Goal: Task Accomplishment & Management: Manage account settings

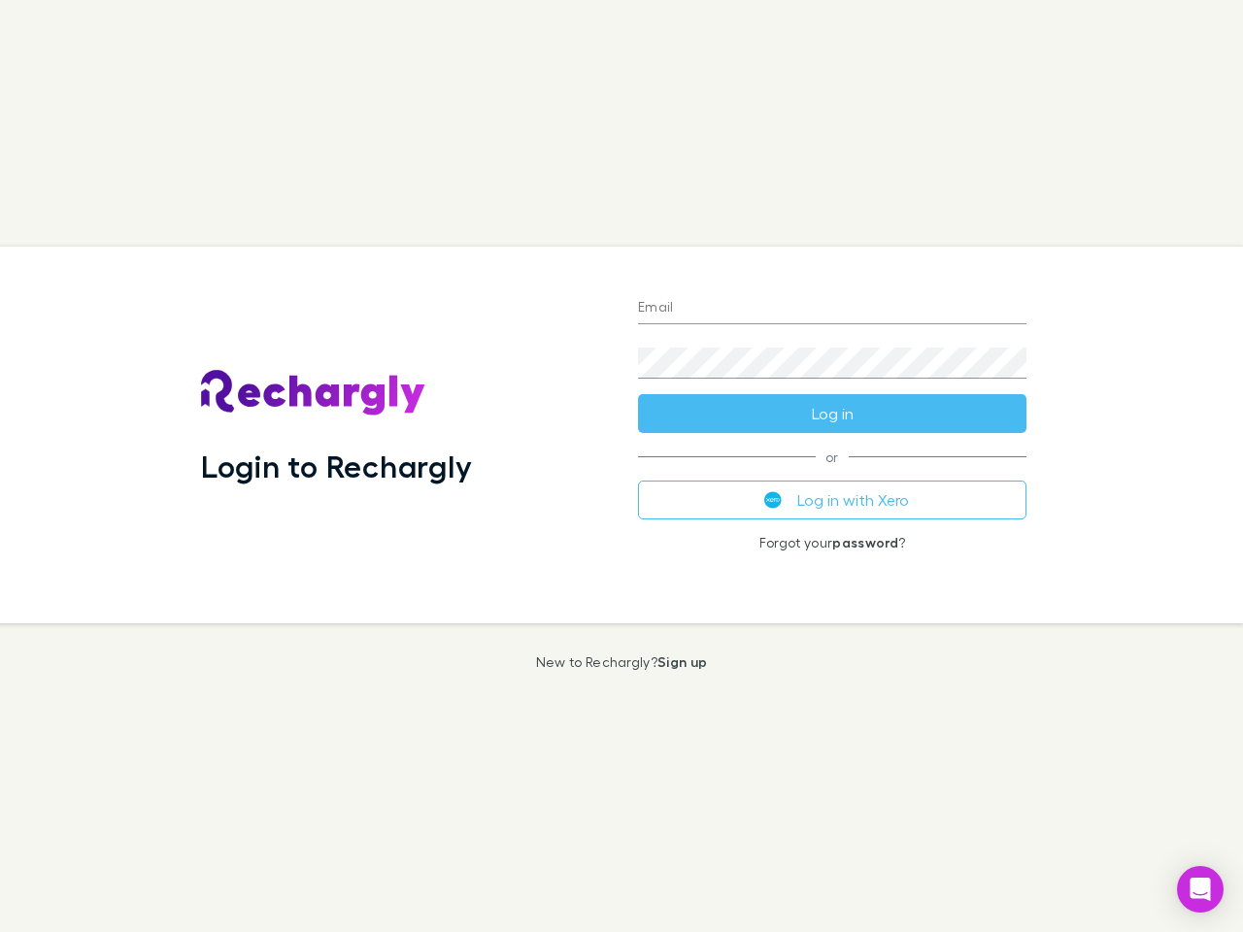
click at [621, 466] on div "Login to Rechargly" at bounding box center [403, 435] width 437 height 377
click at [832, 309] on input "Email" at bounding box center [832, 308] width 388 height 31
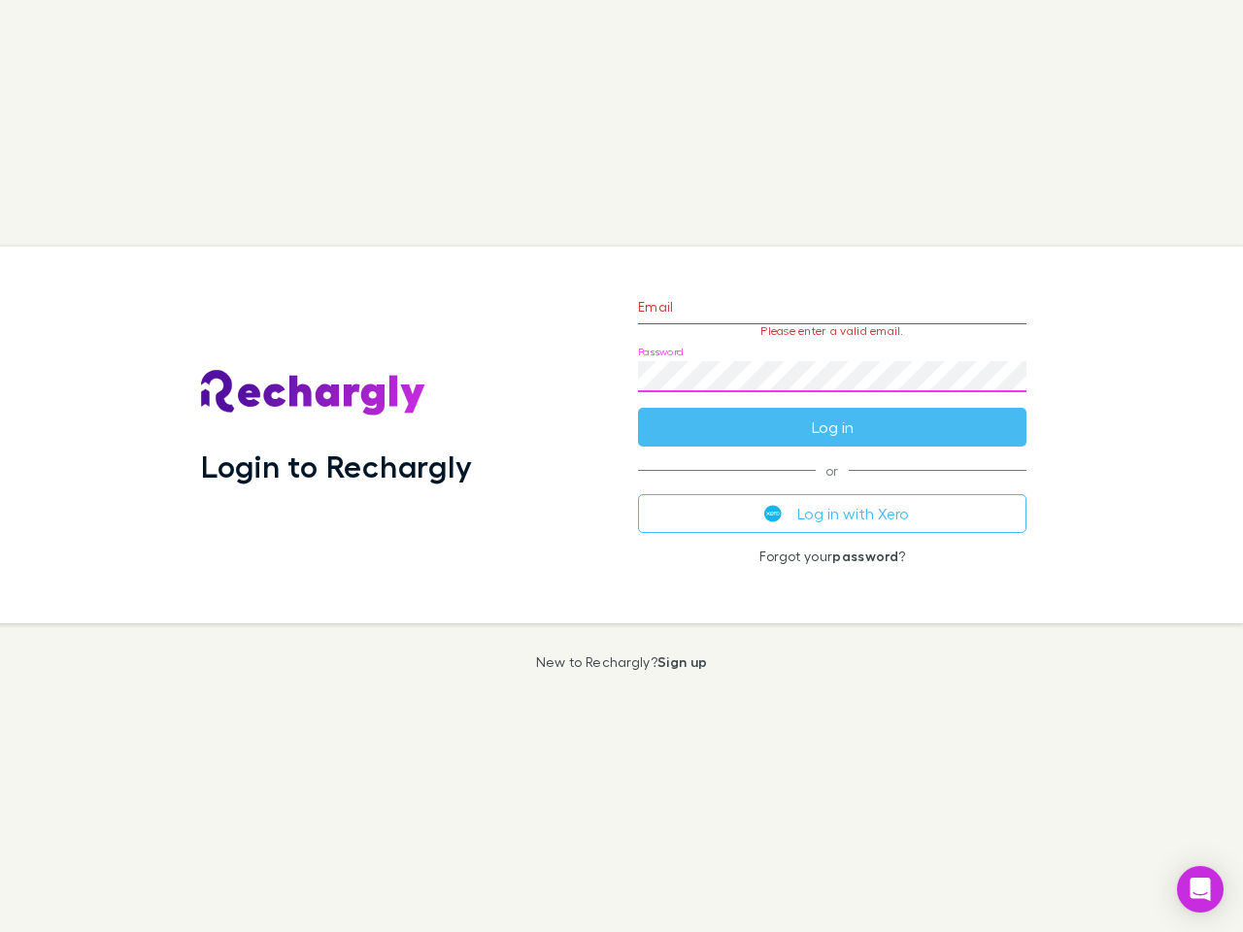
click at [832, 414] on form "Email Please enter a valid email. Password Log in" at bounding box center [832, 362] width 388 height 169
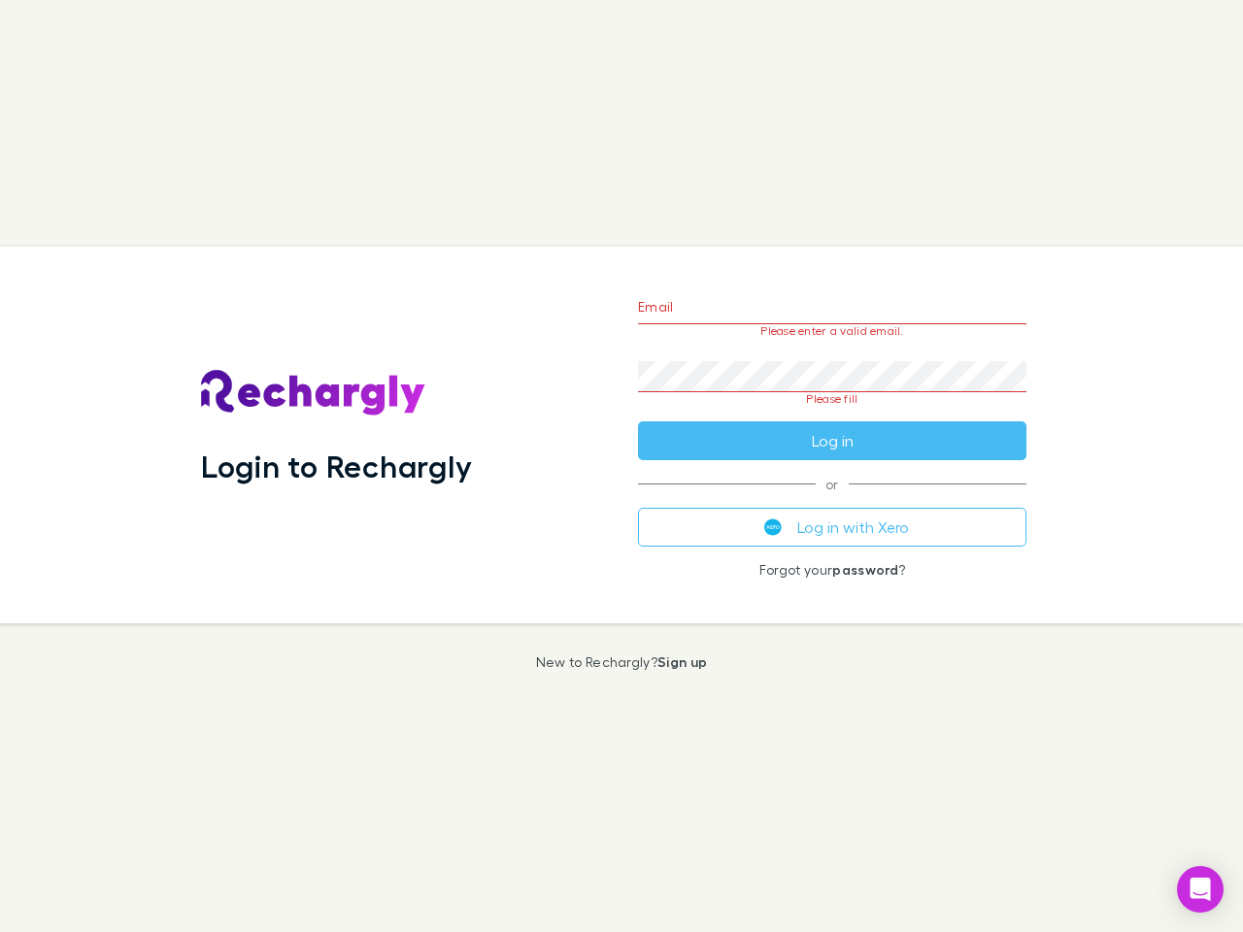
click at [832, 500] on div "Email Please enter a valid email. Password Please fill Log in or Log in with Xe…" at bounding box center [831, 435] width 419 height 377
click at [1200, 889] on icon "Open Intercom Messenger" at bounding box center [1200, 889] width 20 height 23
